Goal: Information Seeking & Learning: Learn about a topic

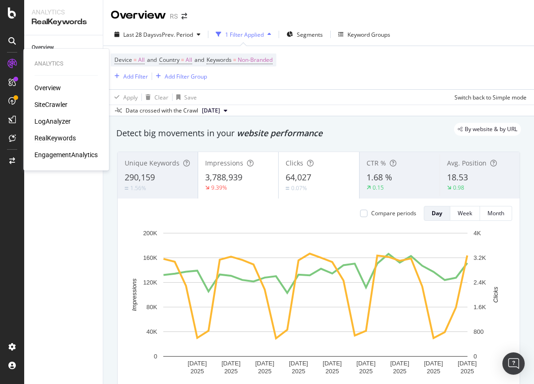
click at [46, 131] on div "Overview SiteCrawler LogAnalyzer RealKeywords EngagementAnalytics" at bounding box center [65, 121] width 63 height 76
click at [47, 148] on div "Overview SiteCrawler LogAnalyzer RealKeywords EngagementAnalytics" at bounding box center [65, 121] width 63 height 76
click at [47, 140] on div "RealKeywords" at bounding box center [54, 138] width 41 height 9
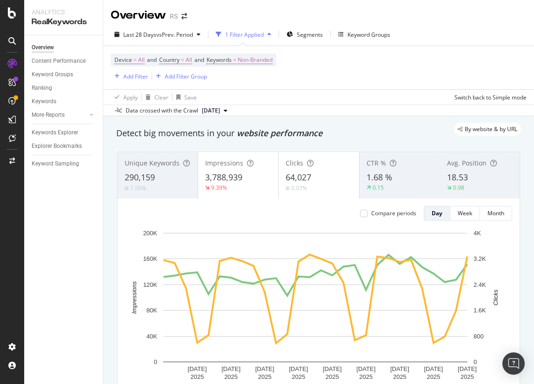
click at [335, 115] on div "Data crossed with the Crawl [DATE]" at bounding box center [318, 110] width 431 height 11
click at [140, 74] on div "Add Filter" at bounding box center [135, 77] width 25 height 8
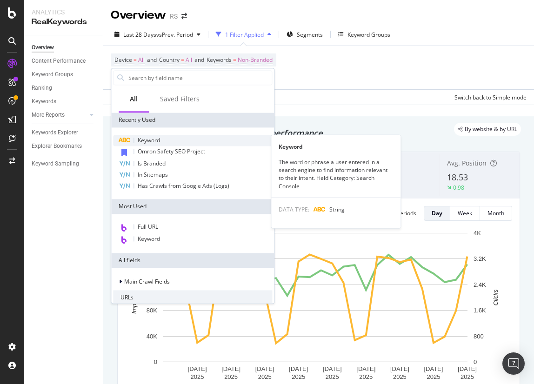
click at [148, 142] on span "Keyword" at bounding box center [149, 140] width 22 height 8
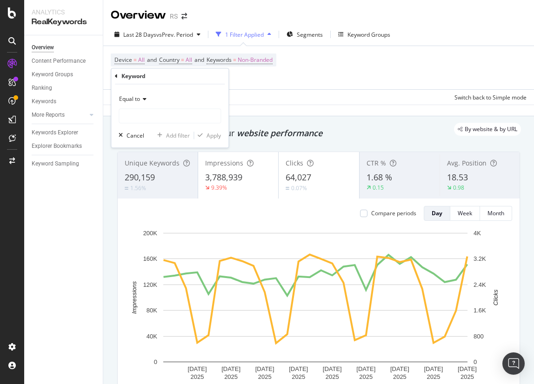
click at [137, 101] on span "Equal to" at bounding box center [129, 99] width 21 height 8
click at [155, 91] on div "Equal to Cancel Add filter Apply" at bounding box center [169, 116] width 117 height 63
click at [124, 79] on div "Keyword" at bounding box center [133, 76] width 24 height 8
click at [125, 136] on div "button" at bounding box center [121, 136] width 12 height 6
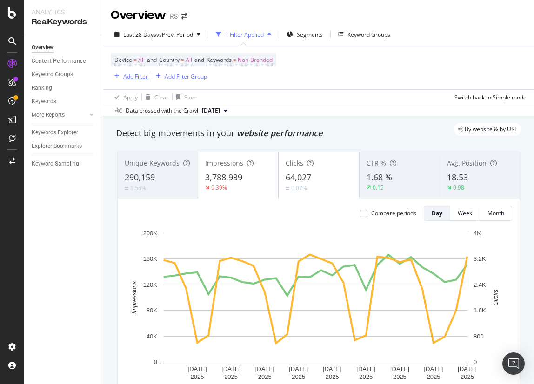
click at [129, 78] on div "Add Filter" at bounding box center [135, 77] width 25 height 8
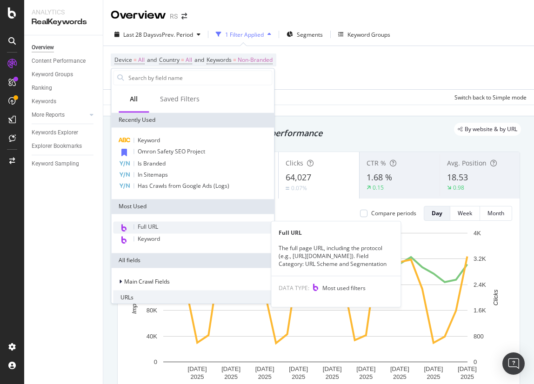
click at [153, 222] on div "Full URL" at bounding box center [192, 228] width 159 height 12
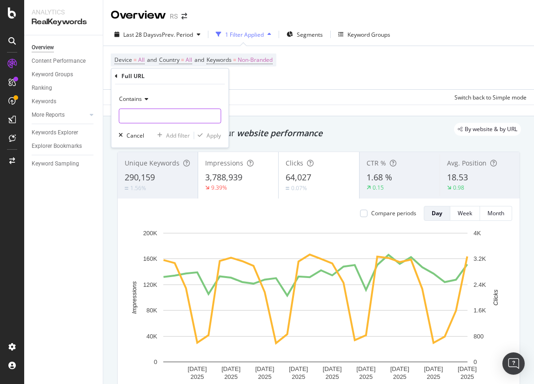
click at [142, 115] on input "text" at bounding box center [169, 116] width 101 height 15
paste input "[URL][DOMAIN_NAME]"
drag, startPoint x: 142, startPoint y: 115, endPoint x: 178, endPoint y: 135, distance: 41.5
click at [178, 135] on div "Contains [URL][DOMAIN_NAME] Cancel Add filter Apply" at bounding box center [169, 116] width 117 height 63
click at [163, 110] on input "[URL][DOMAIN_NAME]" at bounding box center [163, 116] width 88 height 15
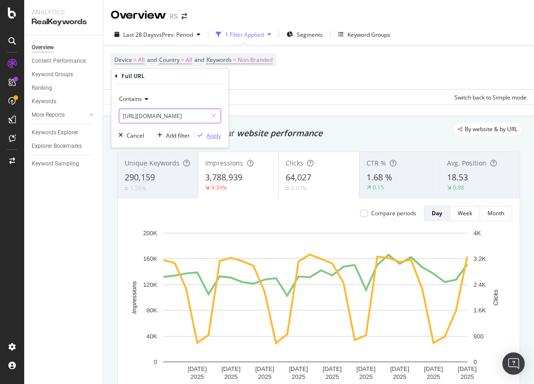
type input "[URL][DOMAIN_NAME]"
click at [215, 137] on div "Apply" at bounding box center [214, 136] width 14 height 8
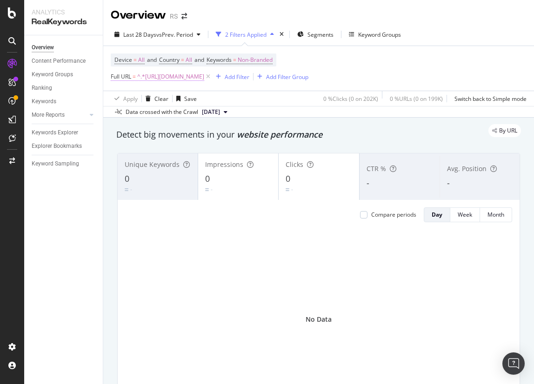
click at [204, 79] on span "^.*[URL][DOMAIN_NAME]" at bounding box center [170, 76] width 67 height 13
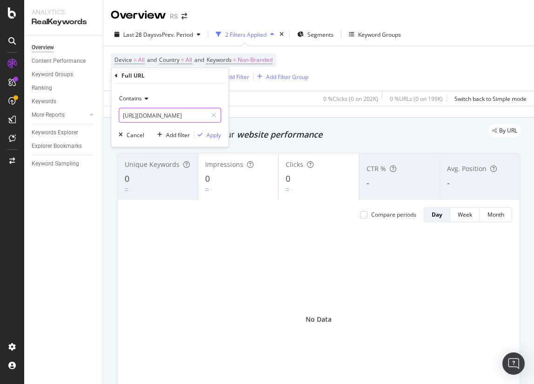
click at [163, 116] on input "[URL][DOMAIN_NAME]" at bounding box center [163, 115] width 88 height 15
drag, startPoint x: 186, startPoint y: 115, endPoint x: 121, endPoint y: 114, distance: 64.7
click at [121, 114] on input "[URL][DOMAIN_NAME]" at bounding box center [163, 115] width 88 height 15
type input "lp/banner-engineering/sensors-measurement-solutions/"
click at [209, 137] on div "Apply" at bounding box center [214, 135] width 14 height 8
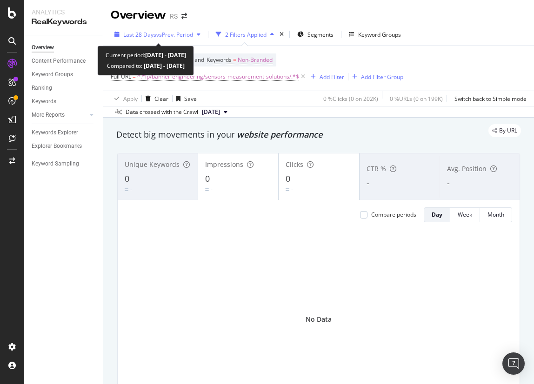
click at [188, 34] on span "vs Prev. Period" at bounding box center [174, 35] width 37 height 8
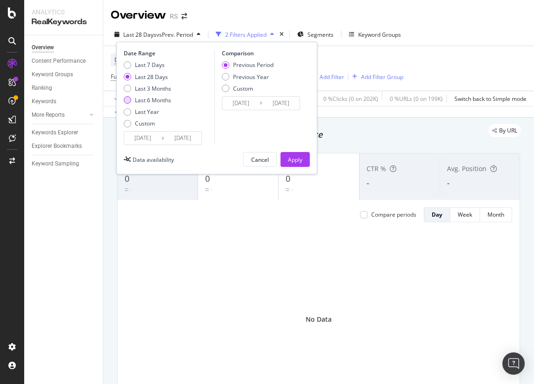
click at [169, 101] on div "Last 6 Months" at bounding box center [153, 100] width 36 height 8
type input "[DATE]"
click at [142, 112] on div "Last Year" at bounding box center [147, 112] width 24 height 8
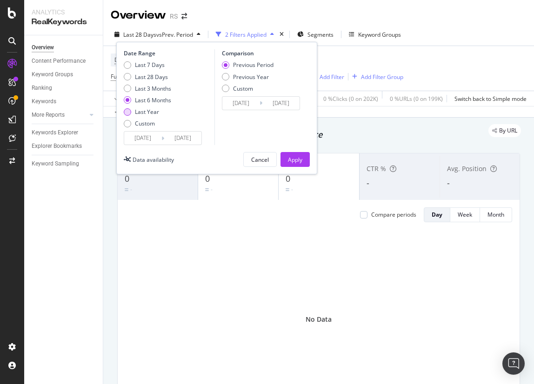
type input "[DATE]"
click at [299, 159] on div "Apply" at bounding box center [295, 160] width 14 height 8
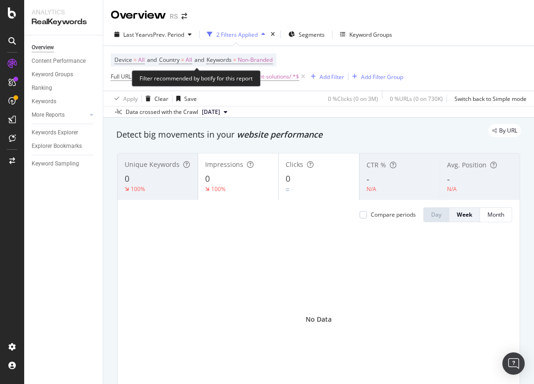
click at [243, 55] on span "Device = All and Country = All and Keywords = Non-Branded" at bounding box center [194, 60] width 158 height 13
click at [248, 61] on span "Non-Branded" at bounding box center [255, 60] width 35 height 13
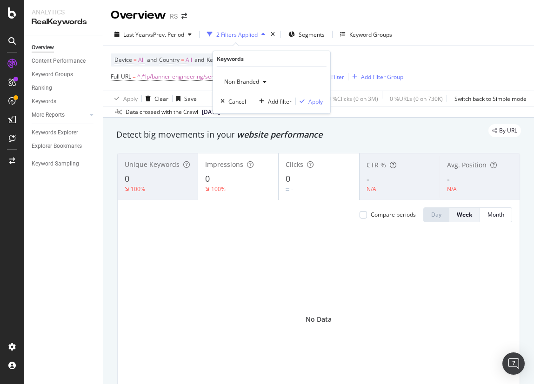
click at [246, 80] on span "Non-Branded" at bounding box center [240, 82] width 39 height 8
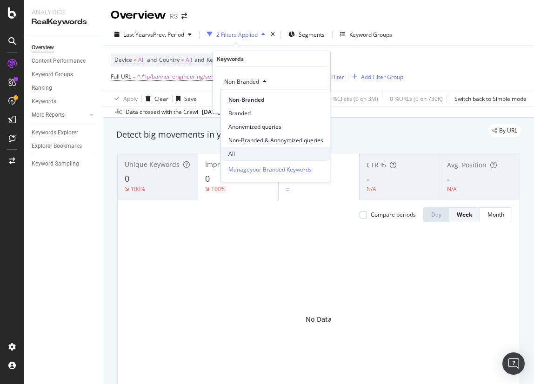
click at [236, 155] on span "All" at bounding box center [276, 154] width 95 height 8
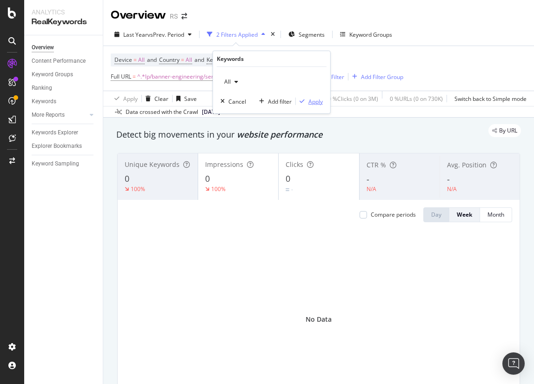
click at [309, 105] on button "Apply" at bounding box center [309, 101] width 27 height 9
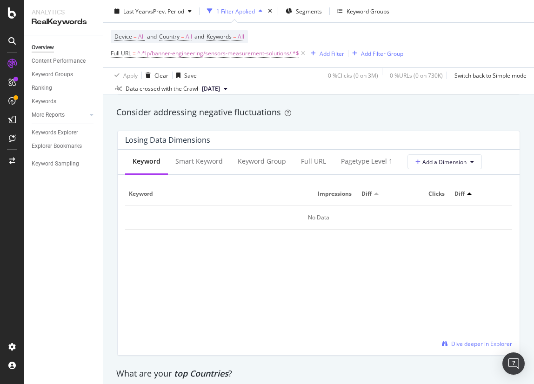
scroll to position [1065, 0]
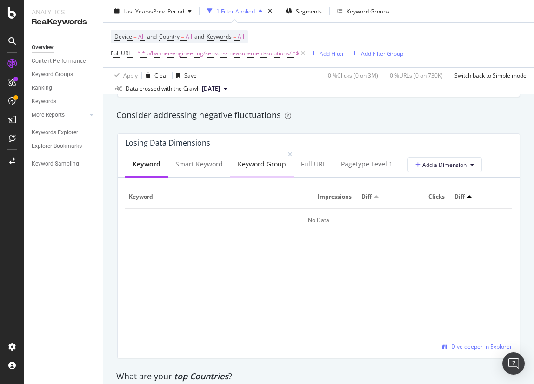
click at [243, 155] on div "Keyword Group" at bounding box center [261, 165] width 63 height 26
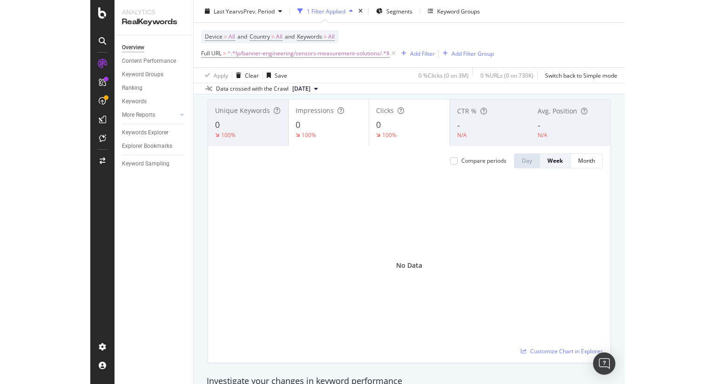
scroll to position [0, 0]
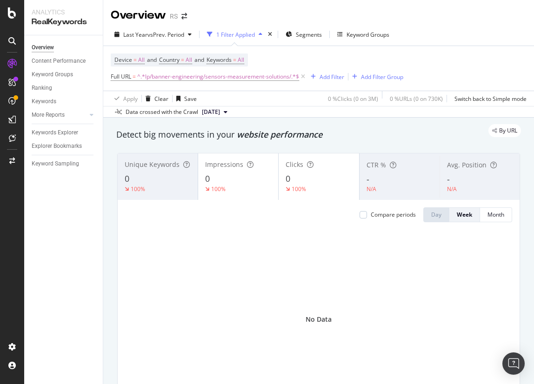
click at [392, 131] on div "By URL" at bounding box center [314, 130] width 414 height 13
